Goal: Task Accomplishment & Management: Manage account settings

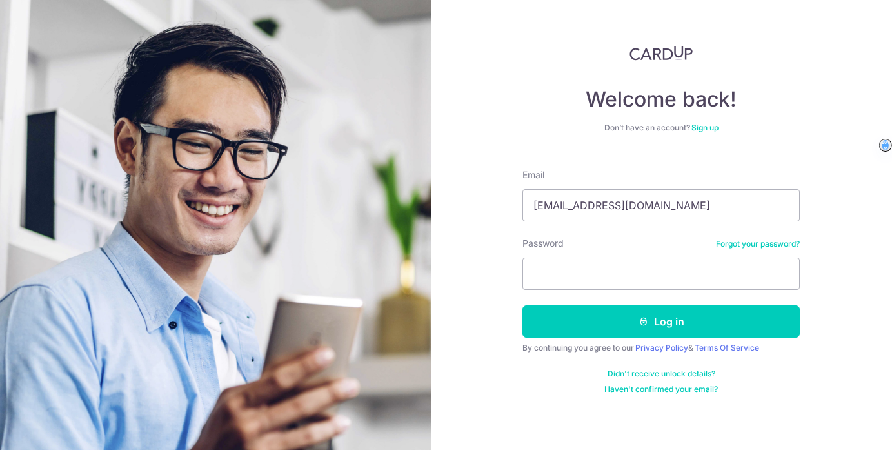
type input "[EMAIL_ADDRESS][DOMAIN_NAME]"
click at [523, 305] on button "Log in" at bounding box center [661, 321] width 277 height 32
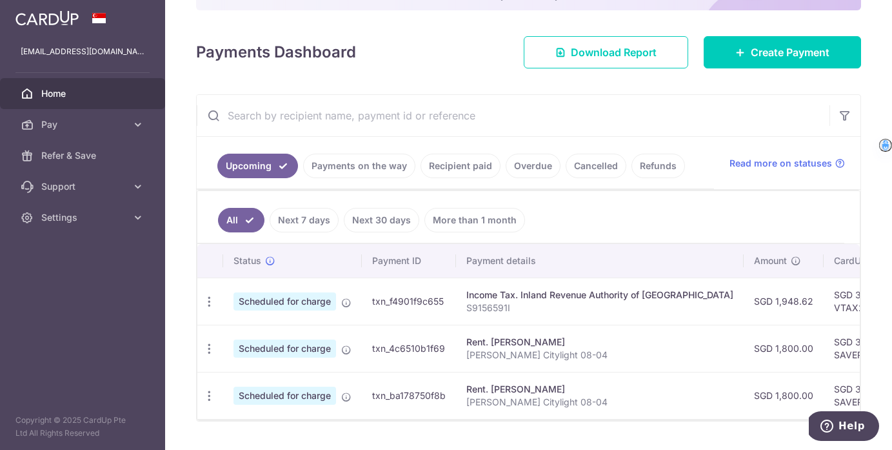
scroll to position [194, 0]
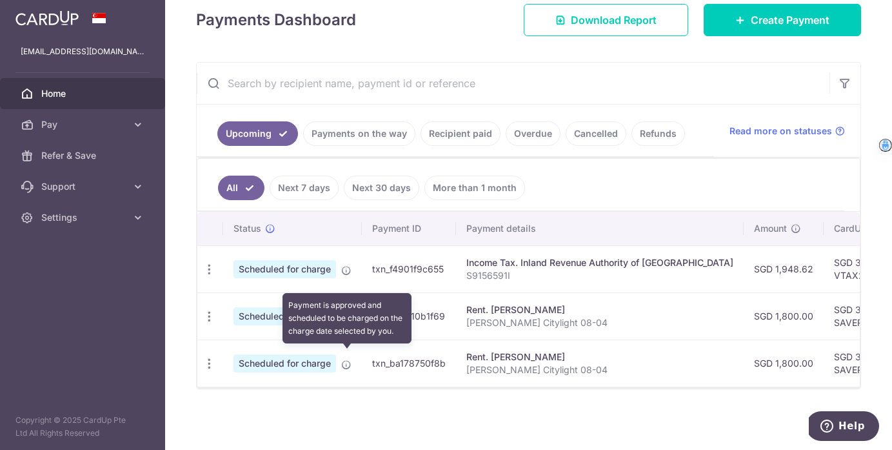
click at [347, 359] on icon at bounding box center [346, 364] width 10 height 10
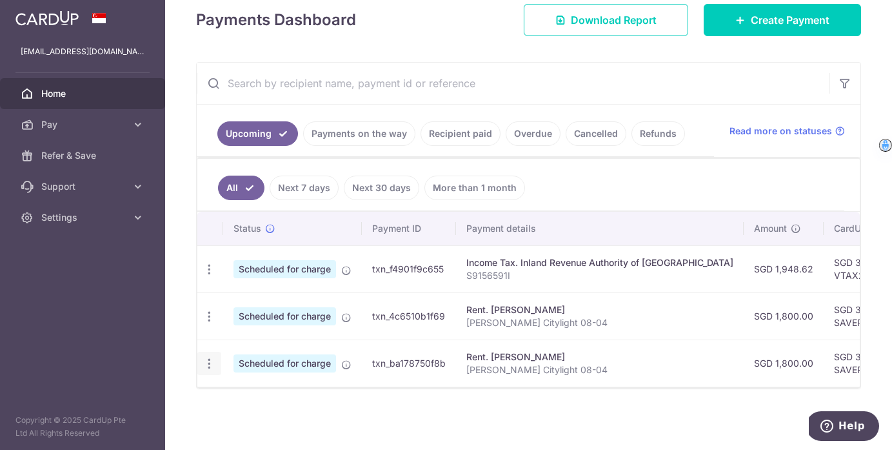
click at [214, 361] on icon "button" at bounding box center [210, 364] width 14 height 14
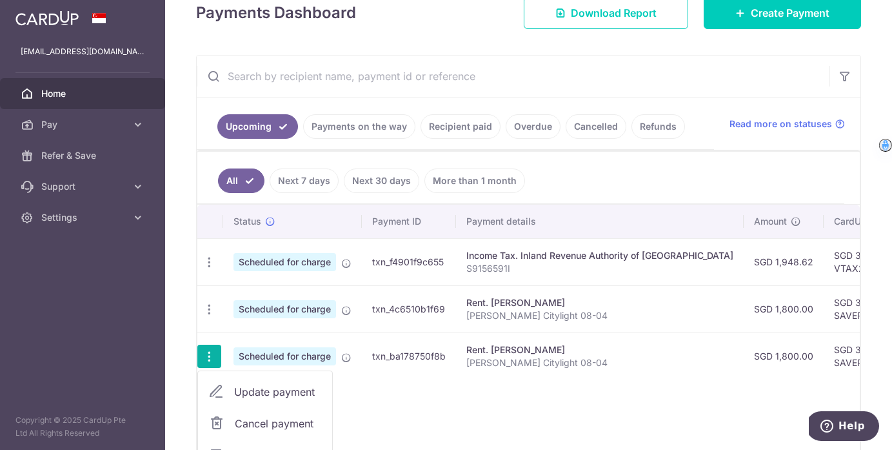
click at [214, 361] on icon "button" at bounding box center [210, 357] width 14 height 14
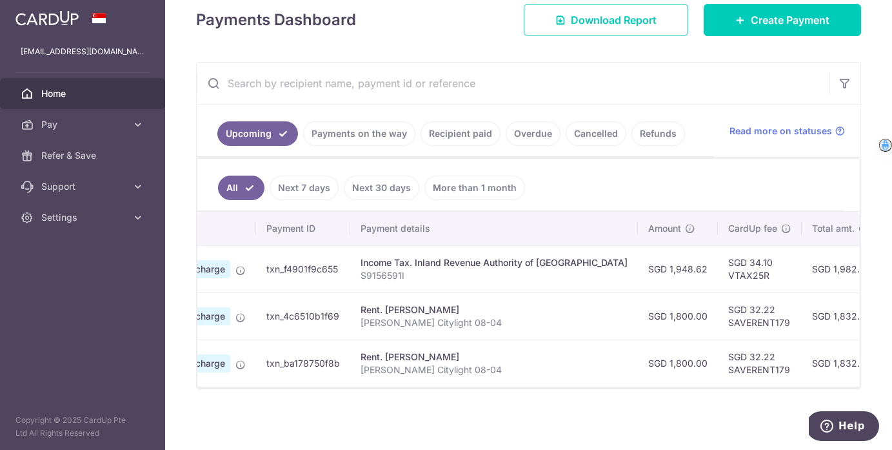
scroll to position [0, 0]
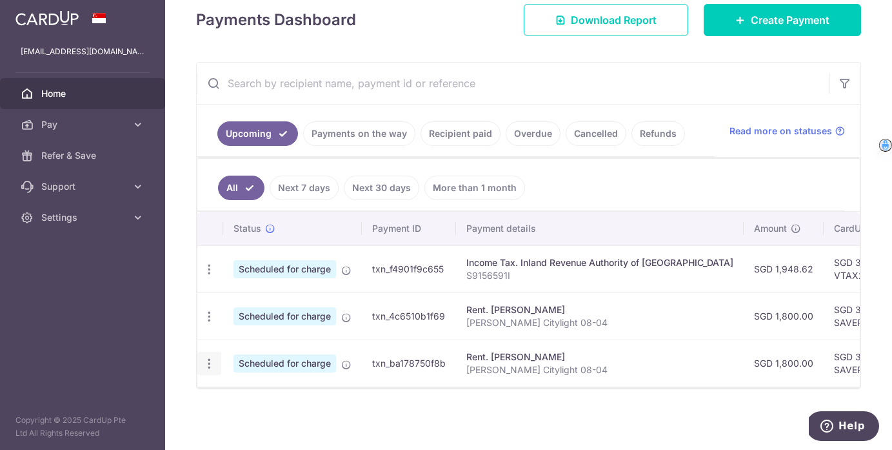
click at [206, 357] on icon "button" at bounding box center [210, 364] width 14 height 14
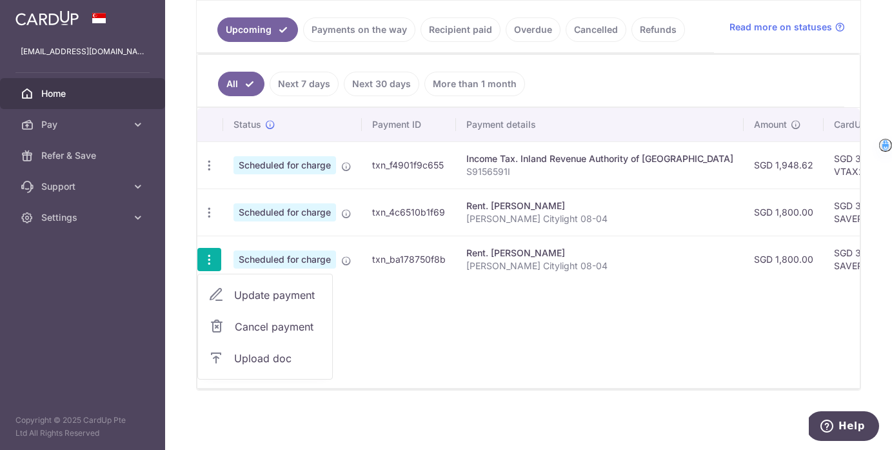
click at [246, 324] on span "Cancel payment" at bounding box center [278, 326] width 86 height 15
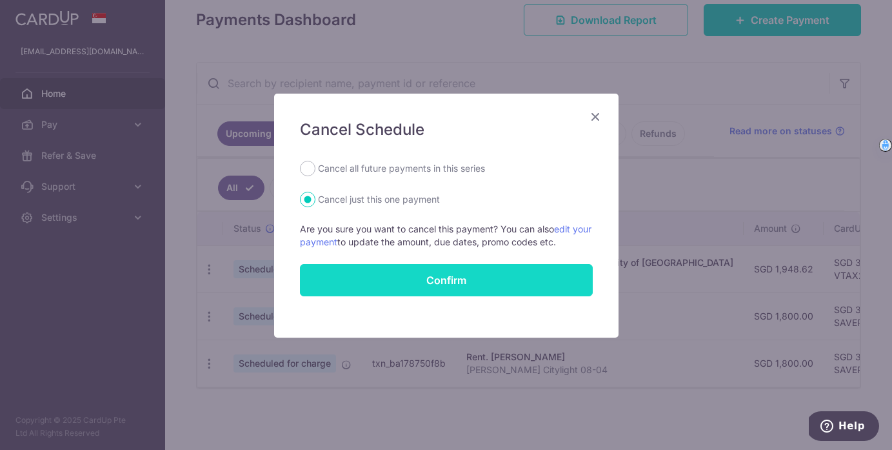
click at [444, 282] on button "Confirm" at bounding box center [446, 280] width 293 height 32
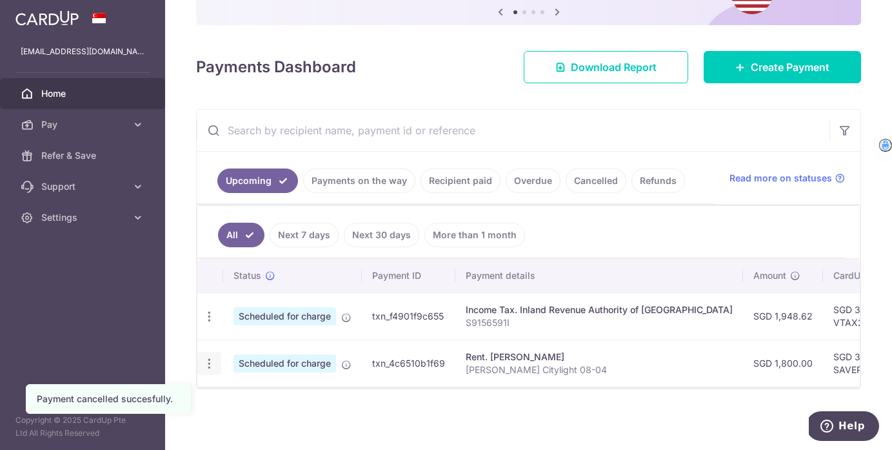
click at [213, 358] on icon "button" at bounding box center [210, 364] width 14 height 14
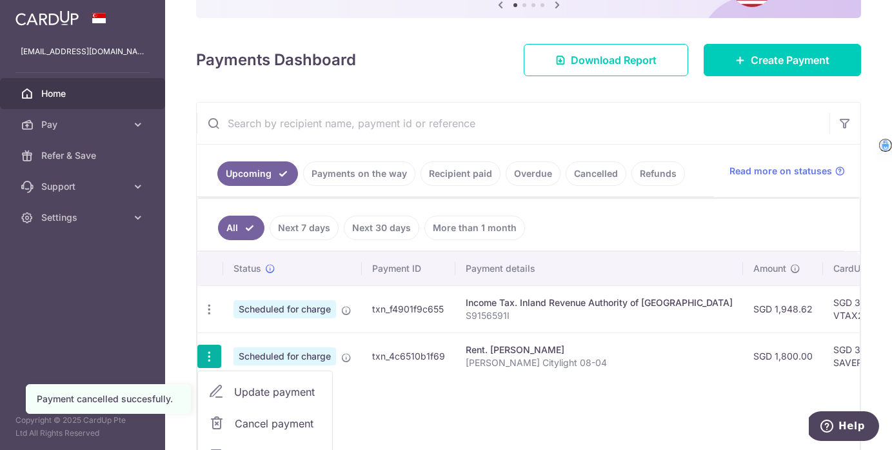
click at [392, 412] on div "Status Payment ID Payment details Amount CardUp fee Total amt. Charge date Due …" at bounding box center [528, 368] width 663 height 233
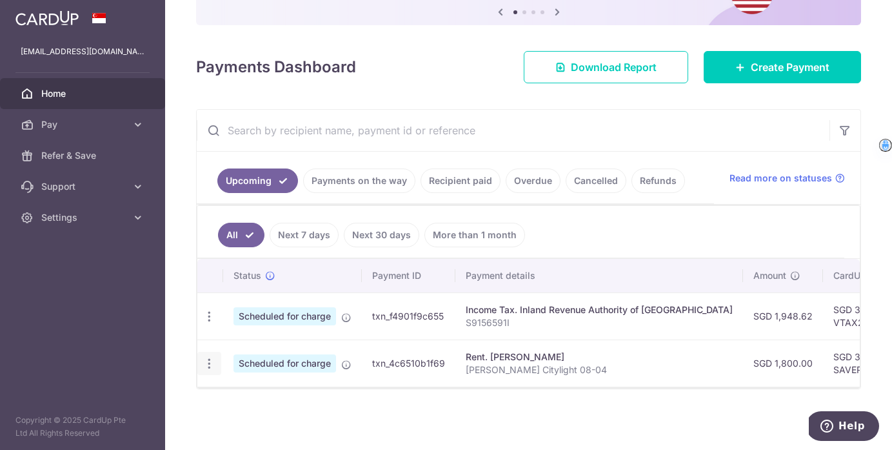
click at [208, 357] on icon "button" at bounding box center [210, 364] width 14 height 14
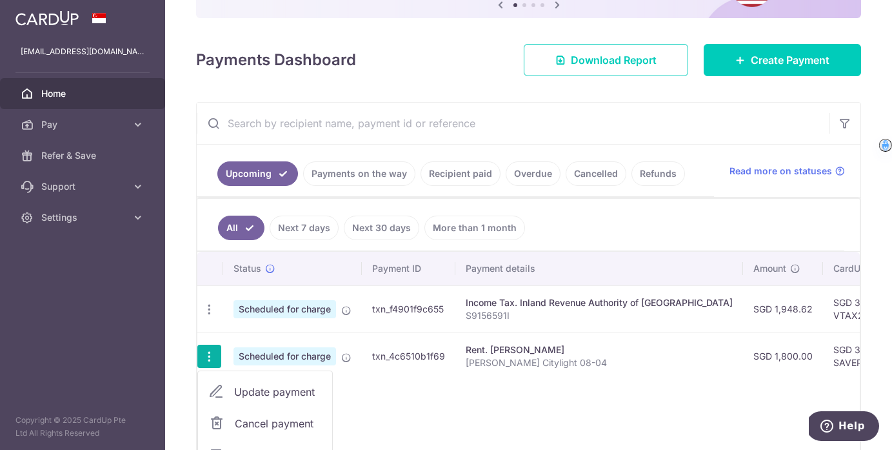
click at [239, 419] on span "Cancel payment" at bounding box center [278, 422] width 86 height 15
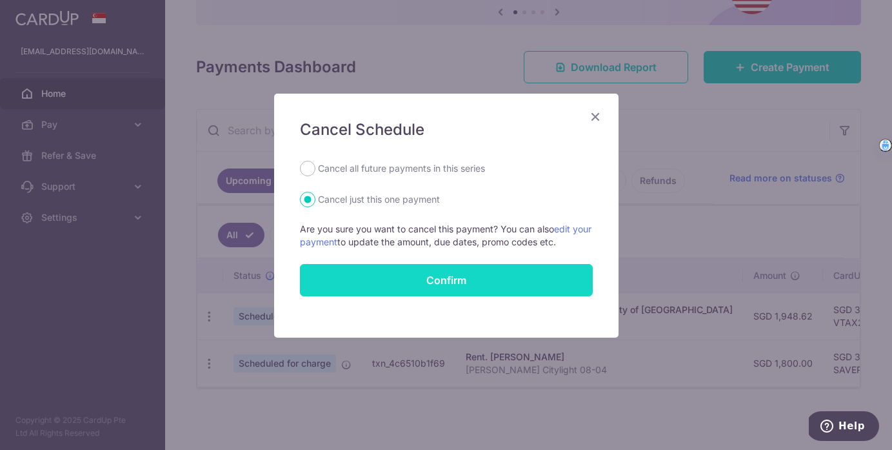
click at [436, 279] on button "Confirm" at bounding box center [446, 280] width 293 height 32
